Goal: Task Accomplishment & Management: Contribute content

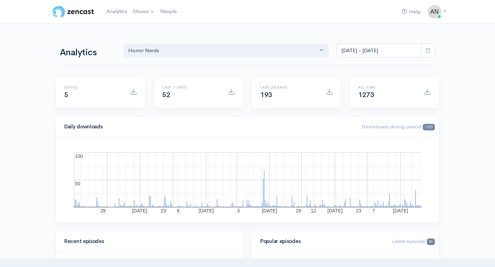
select select "14706"
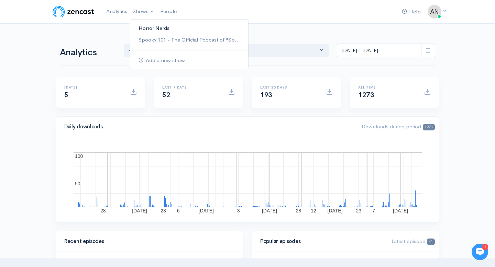
click at [149, 25] on link "Horror Nerds" at bounding box center [189, 28] width 118 height 12
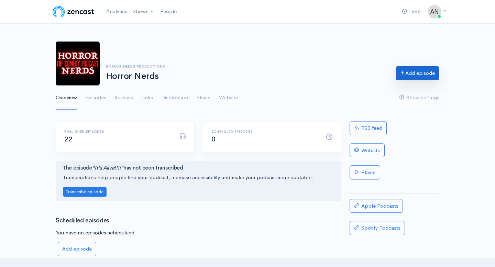
click at [416, 75] on link "Add episode" at bounding box center [417, 73] width 44 height 14
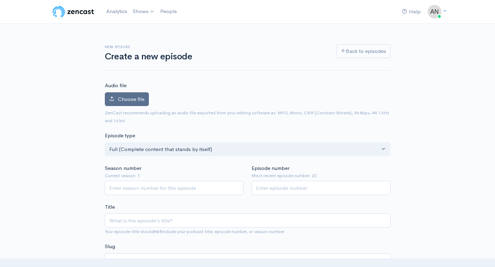
click at [137, 99] on span "Choose file" at bounding box center [131, 99] width 26 height 7
click at [0, 0] on input "Choose file" at bounding box center [0, 0] width 0 height 0
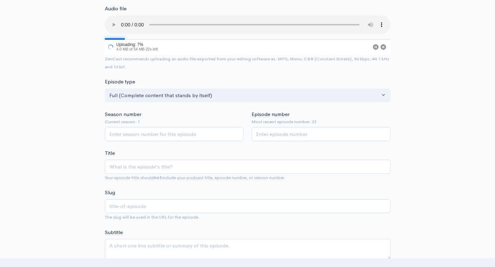
scroll to position [82, 0]
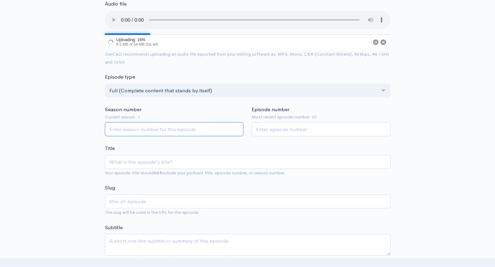
click at [205, 128] on input "Season number" at bounding box center [174, 129] width 139 height 14
type input "1"
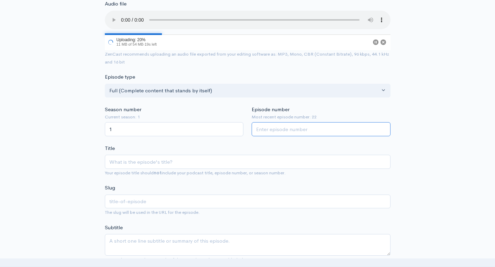
click at [276, 129] on input "Episode number" at bounding box center [320, 129] width 139 height 14
type input "23"
click at [226, 151] on div "Title Your episode title should not include your podcast title, episode number,…" at bounding box center [247, 161] width 285 height 32
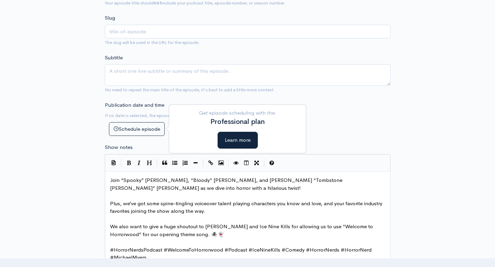
scroll to position [283, 0]
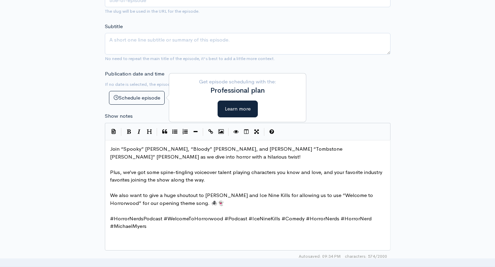
click at [145, 164] on pre "​" at bounding box center [248, 165] width 278 height 8
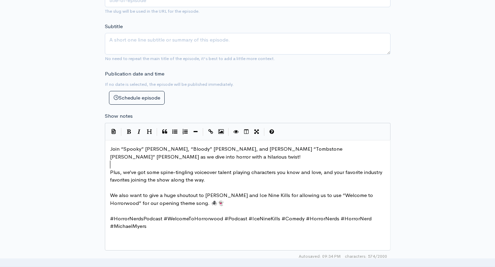
scroll to position [2, 0]
type textarea "Join “Spooky” [PERSON_NAME], “Bloody” [PERSON_NAME], and [PERSON_NAME] “Tombsto…"
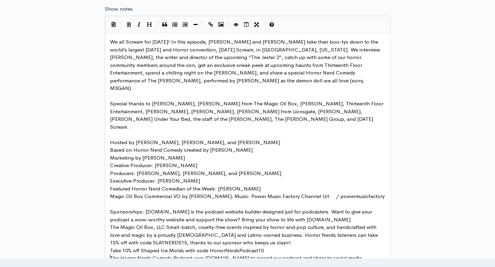
scroll to position [0, 0]
click at [242, 177] on pre "Executive Producer: [PERSON_NAME]" at bounding box center [248, 181] width 278 height 8
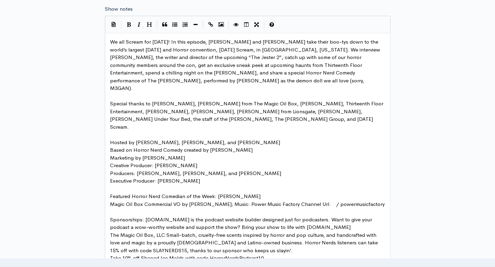
click at [264, 193] on pre "Featured Horror Nerd Comedian of the Week: [PERSON_NAME]" at bounding box center [248, 197] width 278 height 8
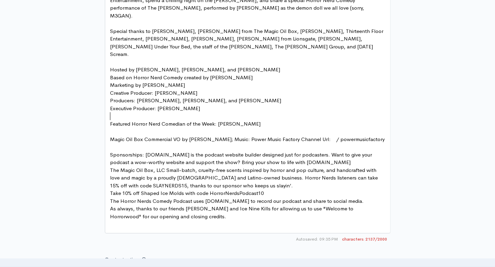
scroll to position [480, 0]
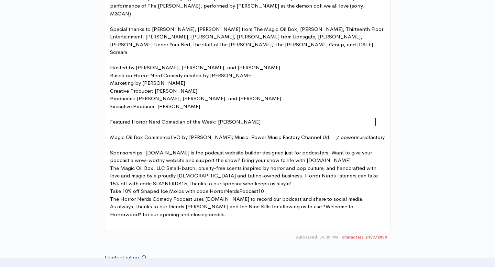
click at [379, 134] on pre "Magic Oil Box Commercial VO by [PERSON_NAME]; Music: Power Music Factory Channe…" at bounding box center [248, 141] width 278 height 15
type textarea "/ powermusicfactory"
drag, startPoint x: 371, startPoint y: 122, endPoint x: 322, endPoint y: 122, distance: 48.8
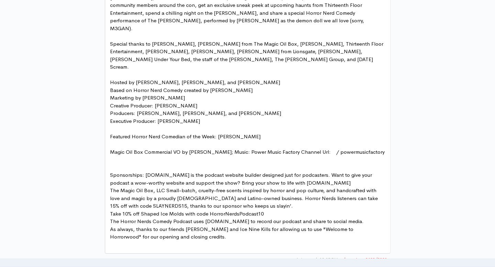
scroll to position [465, 0]
click at [145, 172] on span "Sponsorships: [DOMAIN_NAME] is the podcast website builder designed just for po…" at bounding box center [241, 179] width 263 height 14
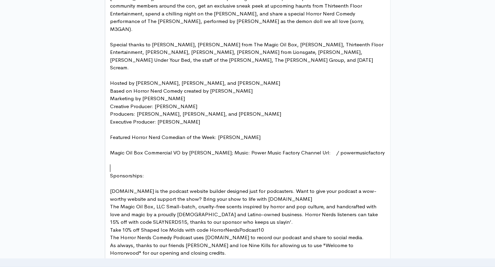
click at [287, 188] on pre "[DOMAIN_NAME] is the podcast website builder designed just for podcasters. Want…" at bounding box center [248, 195] width 278 height 15
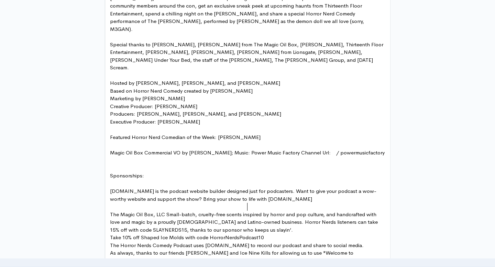
click at [278, 211] on pre "The Magic Oil Box, LLC Small-batch, cruelty-free scents inspired by horror and …" at bounding box center [248, 222] width 278 height 23
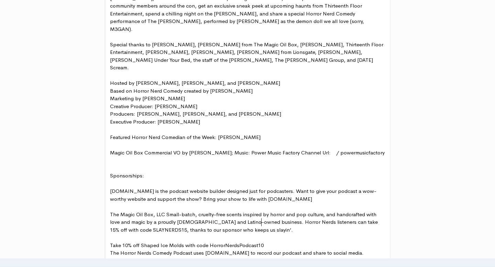
click at [283, 242] on pre "Take 10% off Shaped Ice Molds with code HorrorNerdsPodcast10" at bounding box center [248, 246] width 278 height 8
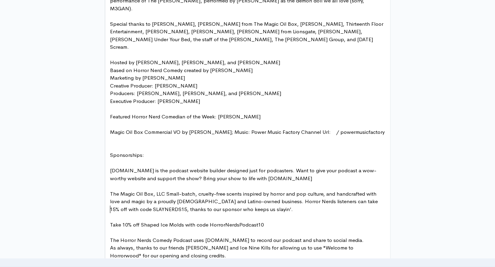
scroll to position [485, 0]
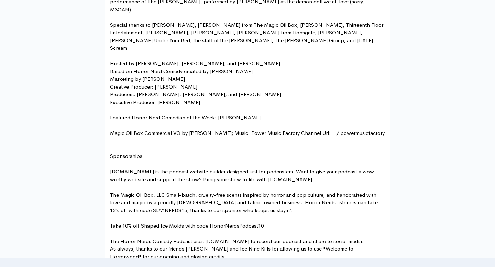
click at [184, 168] on span "[DOMAIN_NAME] is the podcast website builder designed just for podcasters. Want…" at bounding box center [243, 175] width 266 height 14
type textarea "Bring your show to life with [DOMAIN_NAME]"
drag, startPoint x: 184, startPoint y: 156, endPoint x: 283, endPoint y: 156, distance: 99.6
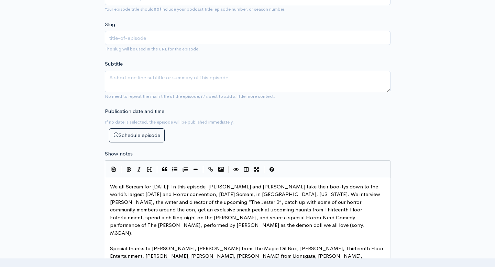
scroll to position [266, 0]
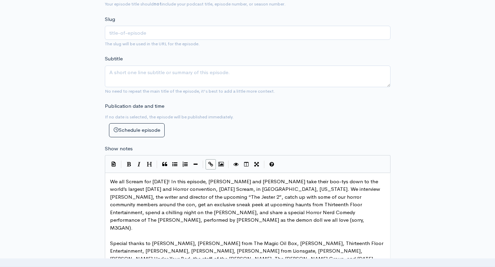
click at [211, 163] on icon "Create Link" at bounding box center [210, 164] width 5 height 5
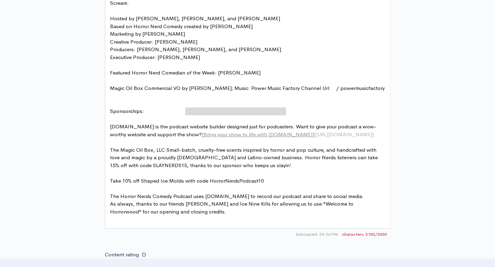
scroll to position [530, 0]
click at [253, 146] on span "The Magic Oil Box, LLC Small-batch, cruelty-free scents inspired by horror and …" at bounding box center [244, 157] width 269 height 22
type textarea "The Magic Oil Box, LLC"
drag, startPoint x: 162, startPoint y: 125, endPoint x: 106, endPoint y: 128, distance: 56.4
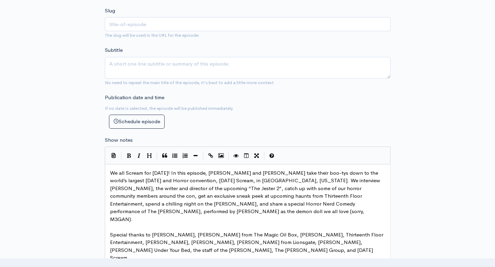
scroll to position [287, 0]
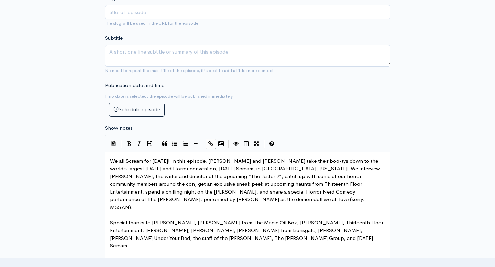
click at [214, 143] on button "Create Link" at bounding box center [210, 144] width 10 height 10
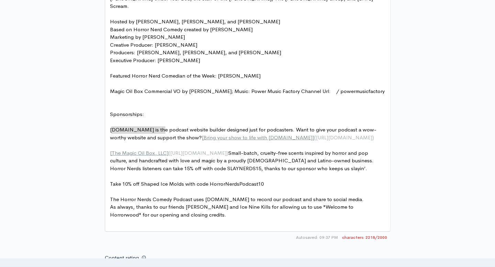
scroll to position [531, 0]
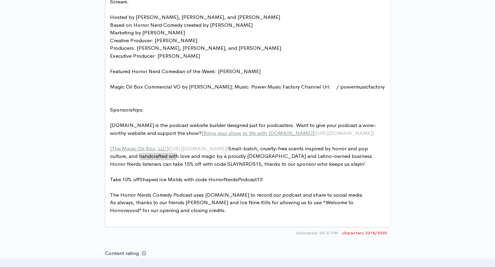
type textarea "Shaped Ice Molds"
drag, startPoint x: 140, startPoint y: 157, endPoint x: 182, endPoint y: 157, distance: 41.2
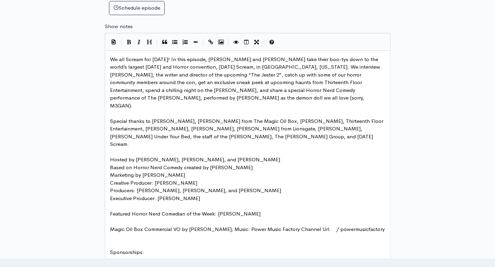
scroll to position [342, 0]
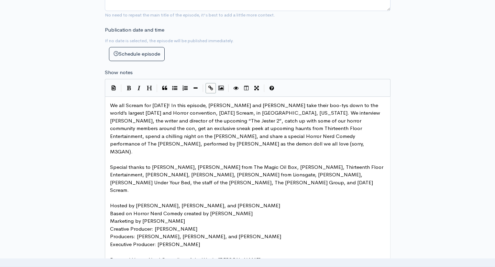
click at [212, 86] on icon "Create Link" at bounding box center [210, 88] width 5 height 5
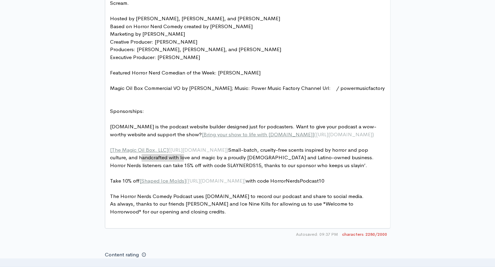
scroll to position [550, 0]
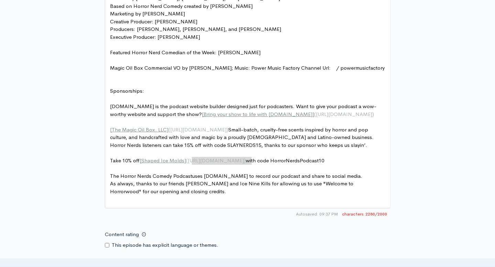
type textarea "uses [DOMAIN_NAME] to record our podca"
drag, startPoint x: 193, startPoint y: 160, endPoint x: 258, endPoint y: 159, distance: 65.3
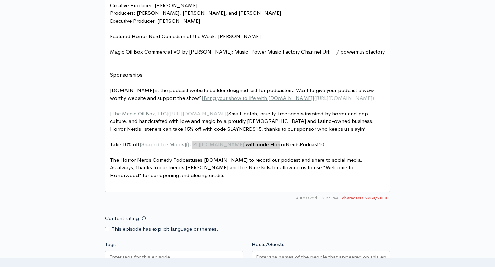
scroll to position [569, 0]
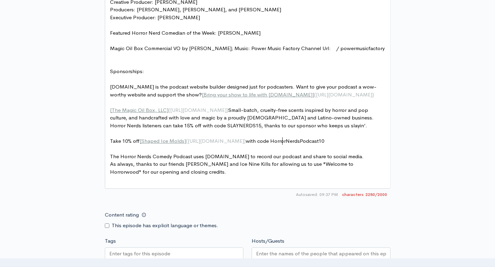
click at [283, 153] on span "The Horror Nerds Comedy Podcast uses [DOMAIN_NAME] to record our podcast and sh…" at bounding box center [236, 156] width 253 height 7
type textarea "[DOMAIN_NAME] to record our podcast"
drag, startPoint x: 284, startPoint y: 140, endPoint x: 205, endPoint y: 141, distance: 78.6
type textarea "[DOMAIN_NAME] to record our podcast"
drag, startPoint x: 204, startPoint y: 141, endPoint x: 283, endPoint y: 141, distance: 79.7
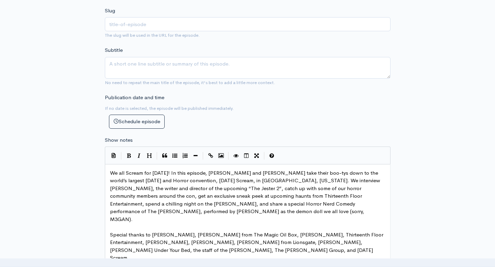
scroll to position [264, 0]
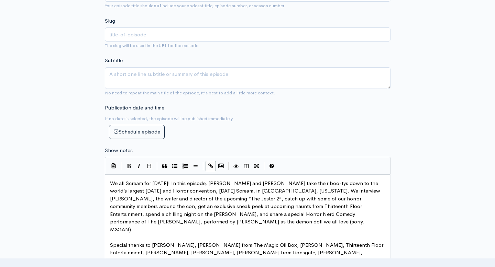
click at [213, 167] on button "Create Link" at bounding box center [210, 166] width 10 height 10
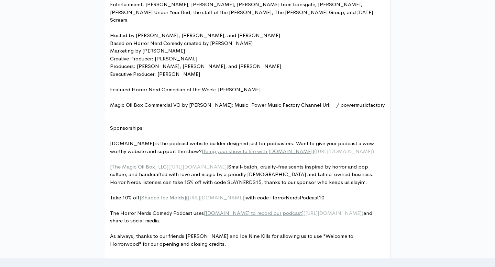
scroll to position [509, 0]
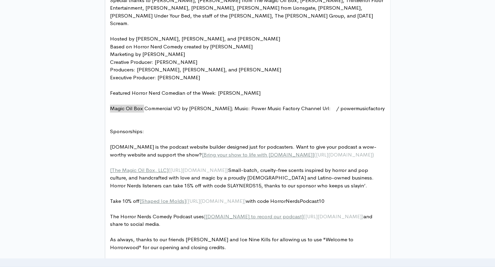
drag, startPoint x: 148, startPoint y: 109, endPoint x: 101, endPoint y: 109, distance: 46.4
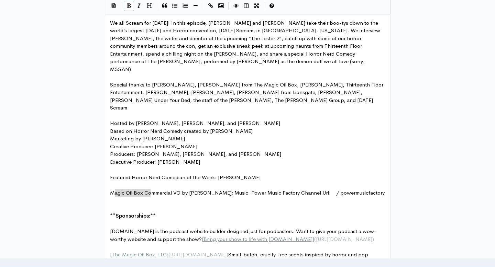
scroll to position [424, 0]
type textarea "Sponsorships:"
type textarea "[PERSON_NAME]"
drag, startPoint x: 252, startPoint y: 162, endPoint x: 218, endPoint y: 160, distance: 33.7
click at [211, 5] on icon "Create Link" at bounding box center [210, 6] width 5 height 5
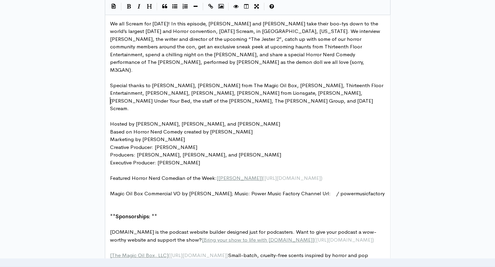
click at [252, 113] on pre "​" at bounding box center [248, 117] width 278 height 8
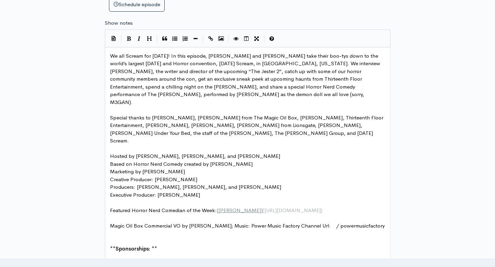
scroll to position [390, 0]
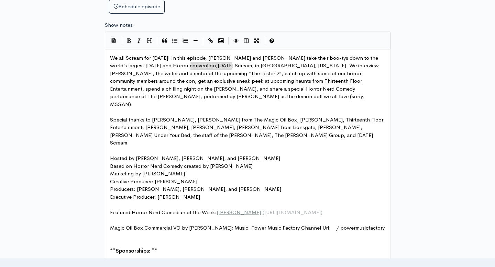
type textarea "[DATE] Scream"
drag, startPoint x: 191, startPoint y: 65, endPoint x: 235, endPoint y: 63, distance: 43.4
click at [211, 40] on icon "Create Link" at bounding box center [210, 40] width 5 height 5
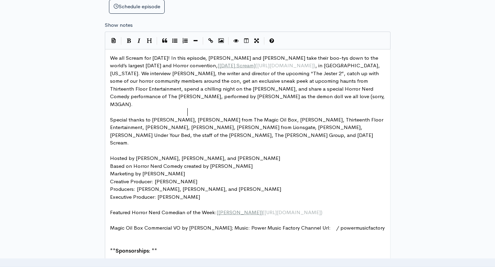
click at [186, 116] on span "Special thanks to [PERSON_NAME], [PERSON_NAME] from The Magic Oil Box, [PERSON_…" at bounding box center [247, 131] width 274 height 30
type textarea "[PERSON_NAME]"
drag, startPoint x: 152, startPoint y: 111, endPoint x: 186, endPoint y: 111, distance: 33.7
click at [210, 43] on button "Create Link" at bounding box center [210, 41] width 10 height 10
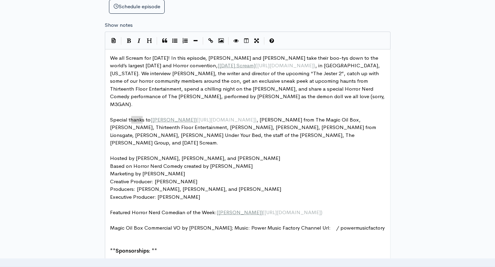
type textarea "Magic Oil Box"
drag, startPoint x: 142, startPoint y: 121, endPoint x: 110, endPoint y: 119, distance: 32.3
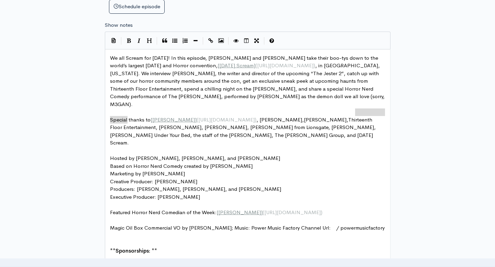
type textarea "[PERSON_NAME]"
drag, startPoint x: 355, startPoint y: 111, endPoint x: 126, endPoint y: 117, distance: 229.2
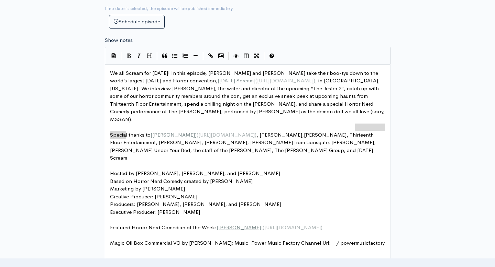
scroll to position [371, 0]
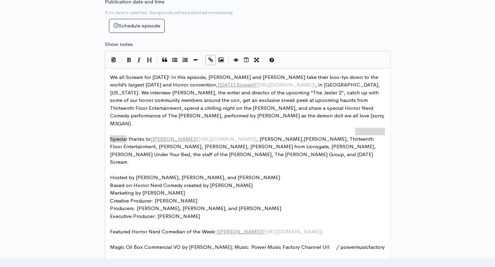
click at [210, 57] on icon "Create Link" at bounding box center [210, 59] width 5 height 5
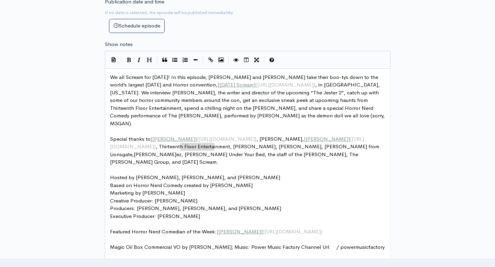
type textarea "[PERSON_NAME]"
drag, startPoint x: 180, startPoint y: 147, endPoint x: 219, endPoint y: 148, distance: 38.8
click at [212, 58] on icon "Create Link" at bounding box center [210, 59] width 5 height 5
click at [333, 166] on pre "​" at bounding box center [248, 170] width 278 height 8
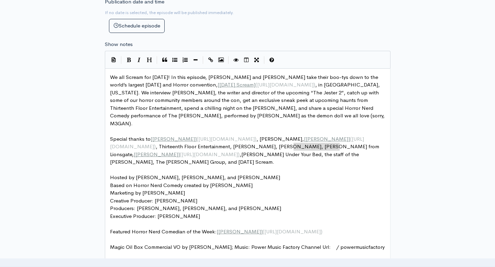
type textarea "[PERSON_NAME] Under Your Bed"
drag, startPoint x: 294, startPoint y: 145, endPoint x: 341, endPoint y: 144, distance: 46.7
click at [210, 60] on icon "Create Link" at bounding box center [210, 59] width 5 height 5
click at [209, 166] on pre "​" at bounding box center [248, 170] width 278 height 8
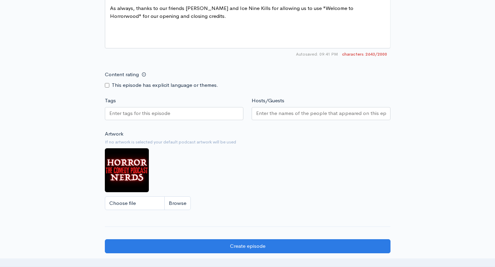
scroll to position [737, 0]
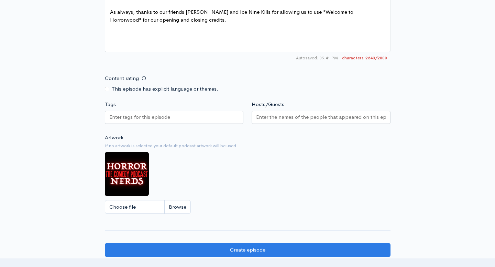
click at [256, 117] on input "Hosts/Guests" at bounding box center [321, 117] width 130 height 8
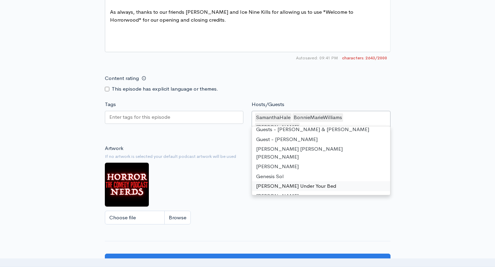
scroll to position [23, 0]
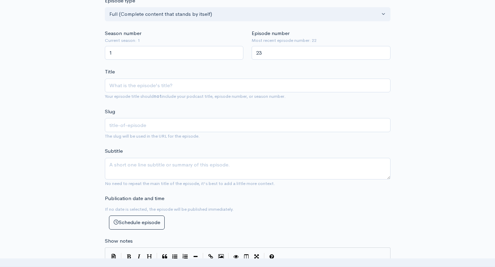
scroll to position [173, 0]
click at [182, 84] on input "Title" at bounding box center [247, 86] width 285 height 14
paste input "[DATE] Scream 2025 Recap"
type input "[DATE] Scream 2025 Recap"
type input "[DATE]-scream-2025-recap"
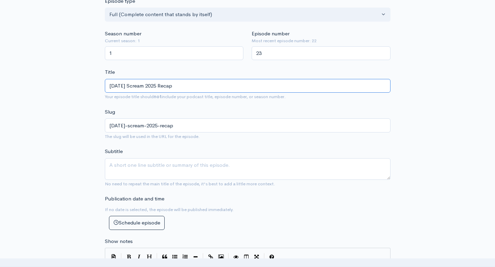
type input "[DATE] Scream 2025 Recap"
click at [164, 171] on textarea "Subtitle" at bounding box center [247, 169] width 285 height 22
paste textarea "We all Scream for [DATE]!"
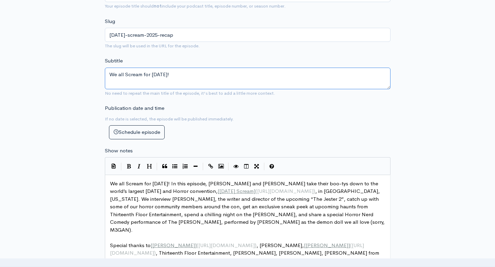
scroll to position [265, 0]
type textarea "We all Scream for [DATE]!"
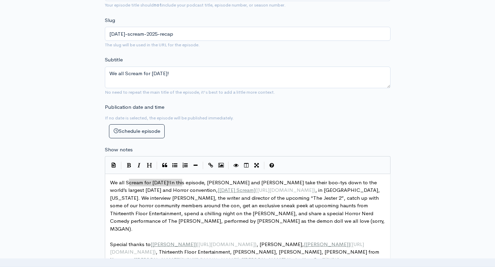
type textarea "We all Scream for [DATE]!"
drag, startPoint x: 182, startPoint y: 182, endPoint x: 99, endPoint y: 178, distance: 83.6
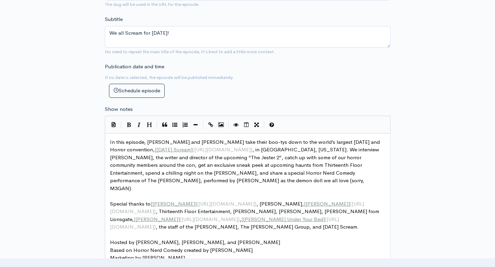
scroll to position [307, 0]
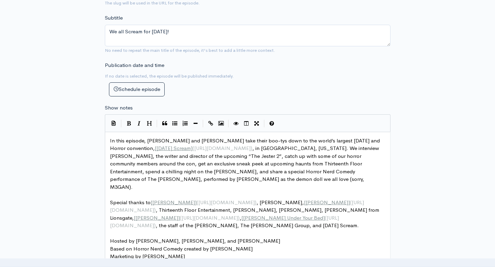
click at [224, 139] on span "In this episode, [PERSON_NAME] and [PERSON_NAME] take their boo-tys down to the…" at bounding box center [245, 163] width 271 height 53
type textarea "boo"
click at [141, 119] on button "Italic" at bounding box center [139, 123] width 10 height 10
click at [87, 122] on div "New episode Create a new episode Back to episodes Audio file Choose file [DATE]…" at bounding box center [247, 220] width 391 height 1006
click at [90, 125] on div "New episode Create a new episode Back to episodes Audio file Choose file [DATE]…" at bounding box center [247, 220] width 391 height 1006
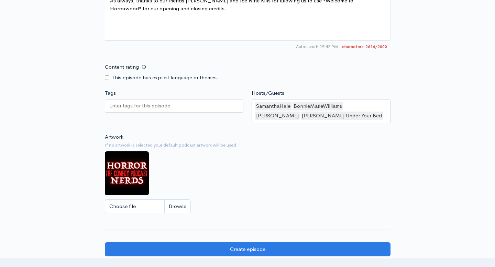
scroll to position [852, 0]
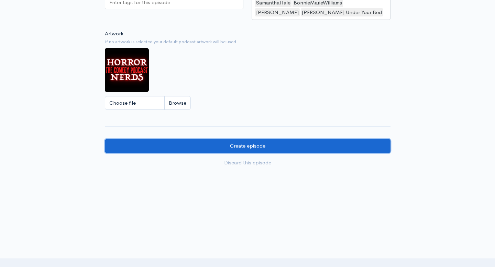
click at [224, 150] on input "Create episode" at bounding box center [247, 146] width 285 height 14
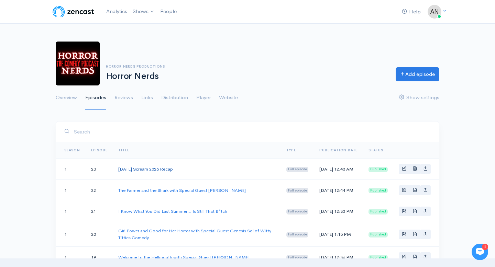
click at [173, 171] on link "[DATE] Scream 2025 Recap" at bounding box center [145, 169] width 55 height 6
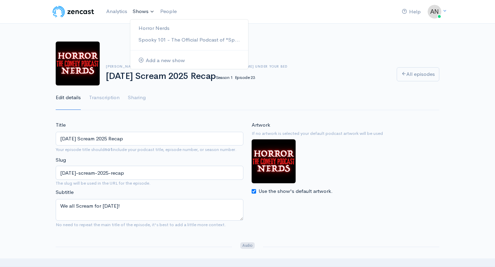
click at [138, 13] on link "Shows" at bounding box center [143, 11] width 27 height 15
click at [147, 26] on link "Horror Nerds" at bounding box center [189, 28] width 118 height 12
